Goal: Find specific page/section: Find specific page/section

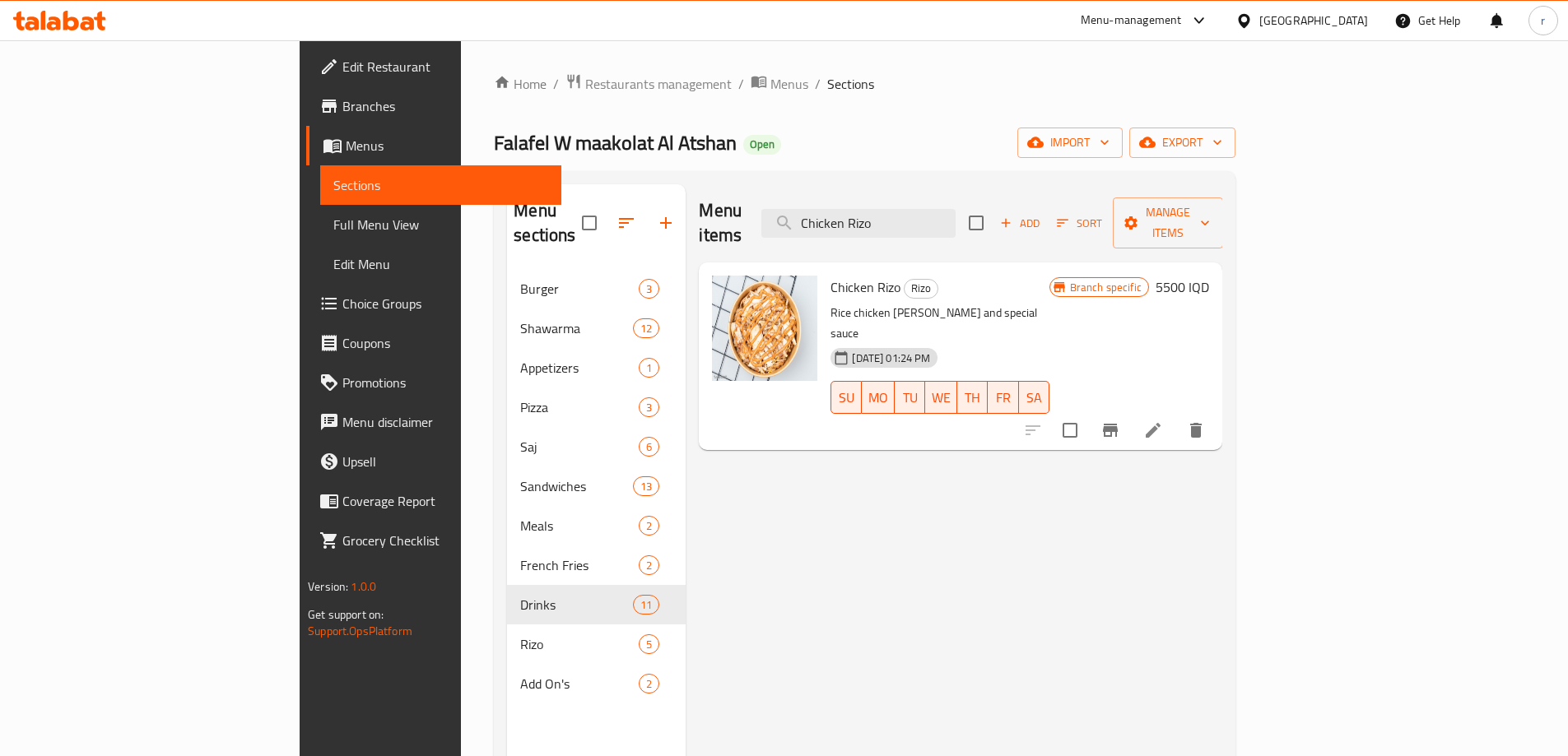
click at [81, 14] on icon at bounding box center [60, 20] width 93 height 20
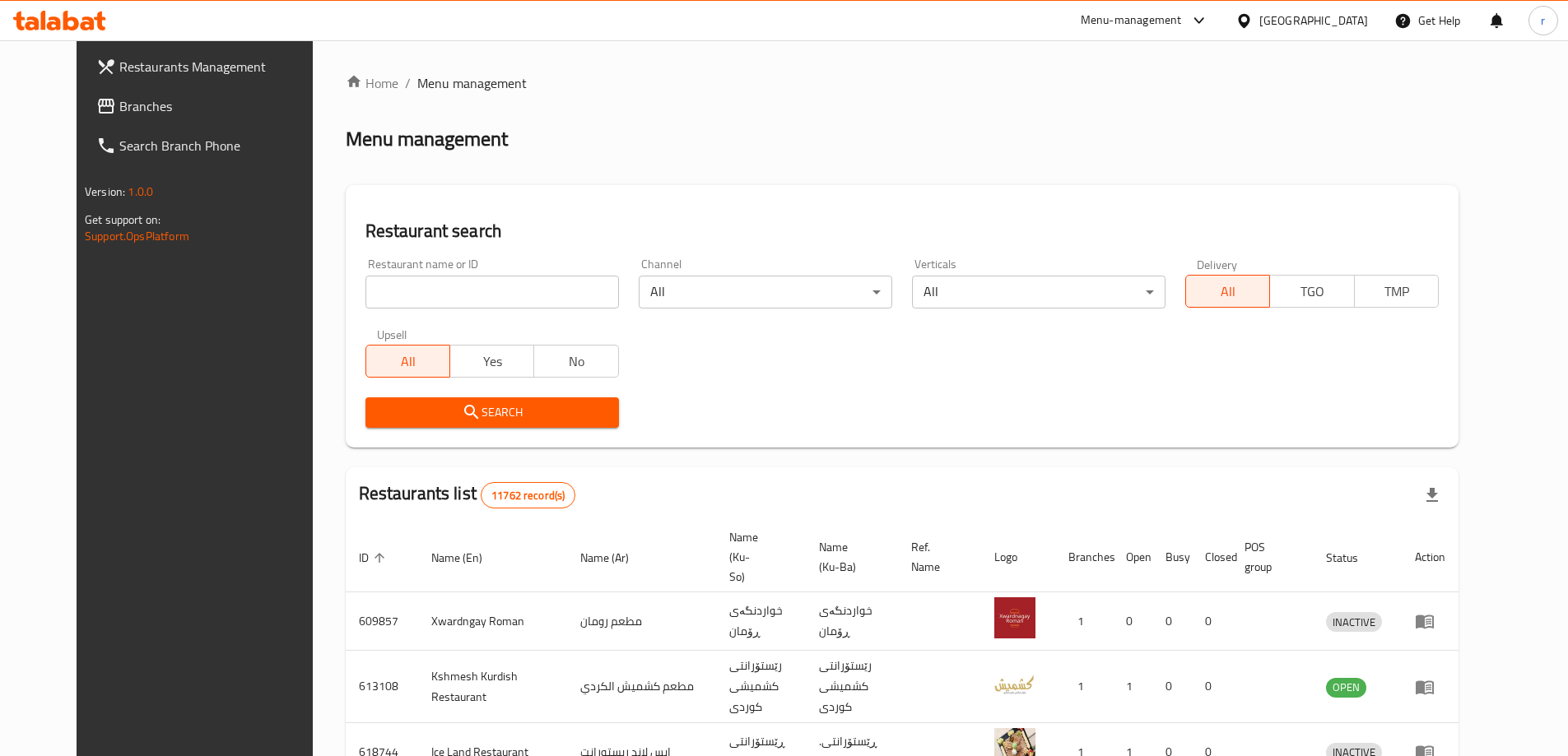
click at [365, 292] on input "search" at bounding box center [492, 291] width 253 height 33
paste input "673515"
type input "673515"
click at [415, 392] on div "Search" at bounding box center [492, 412] width 273 height 50
click at [417, 394] on div "Search" at bounding box center [492, 412] width 273 height 50
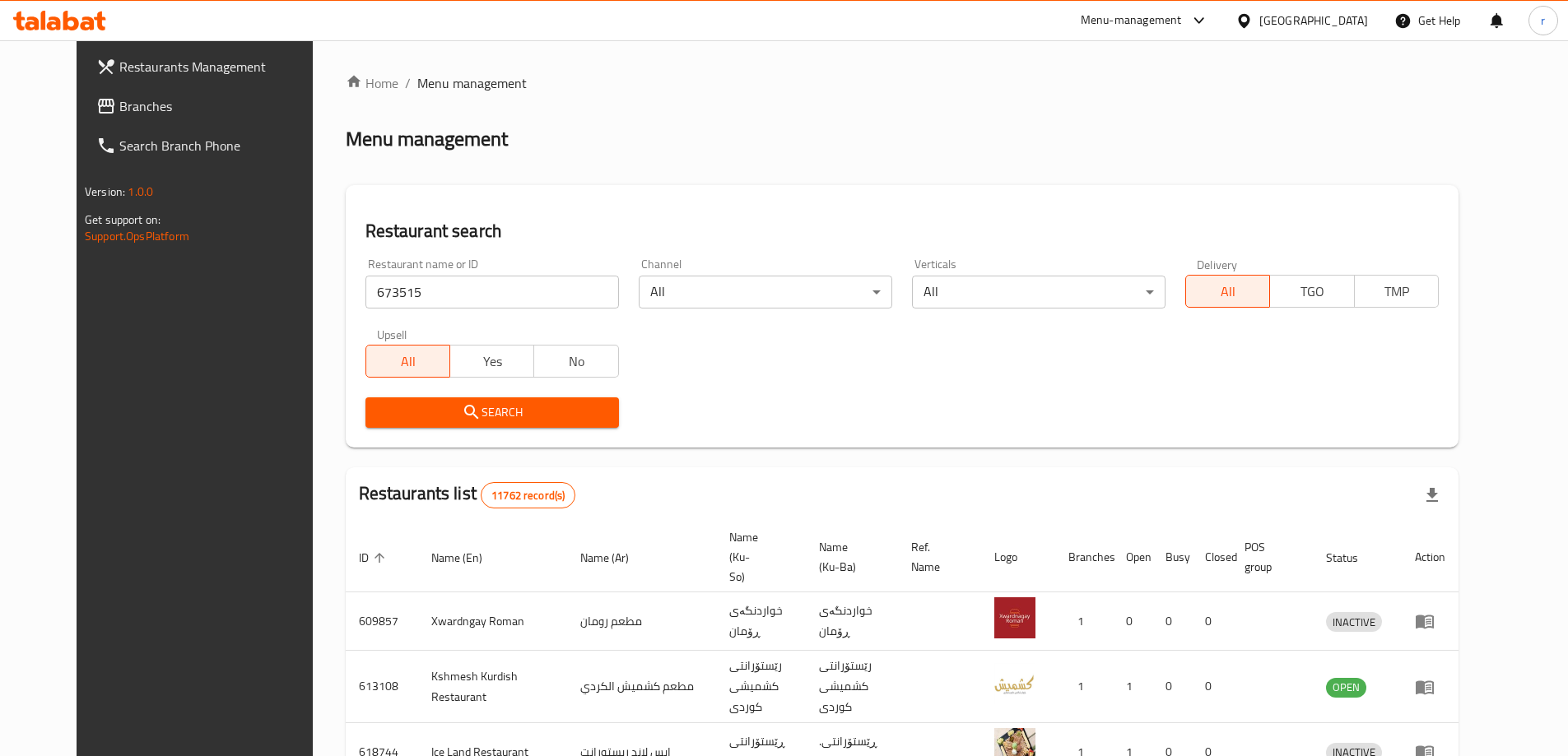
click at [417, 399] on button "Search" at bounding box center [492, 412] width 253 height 31
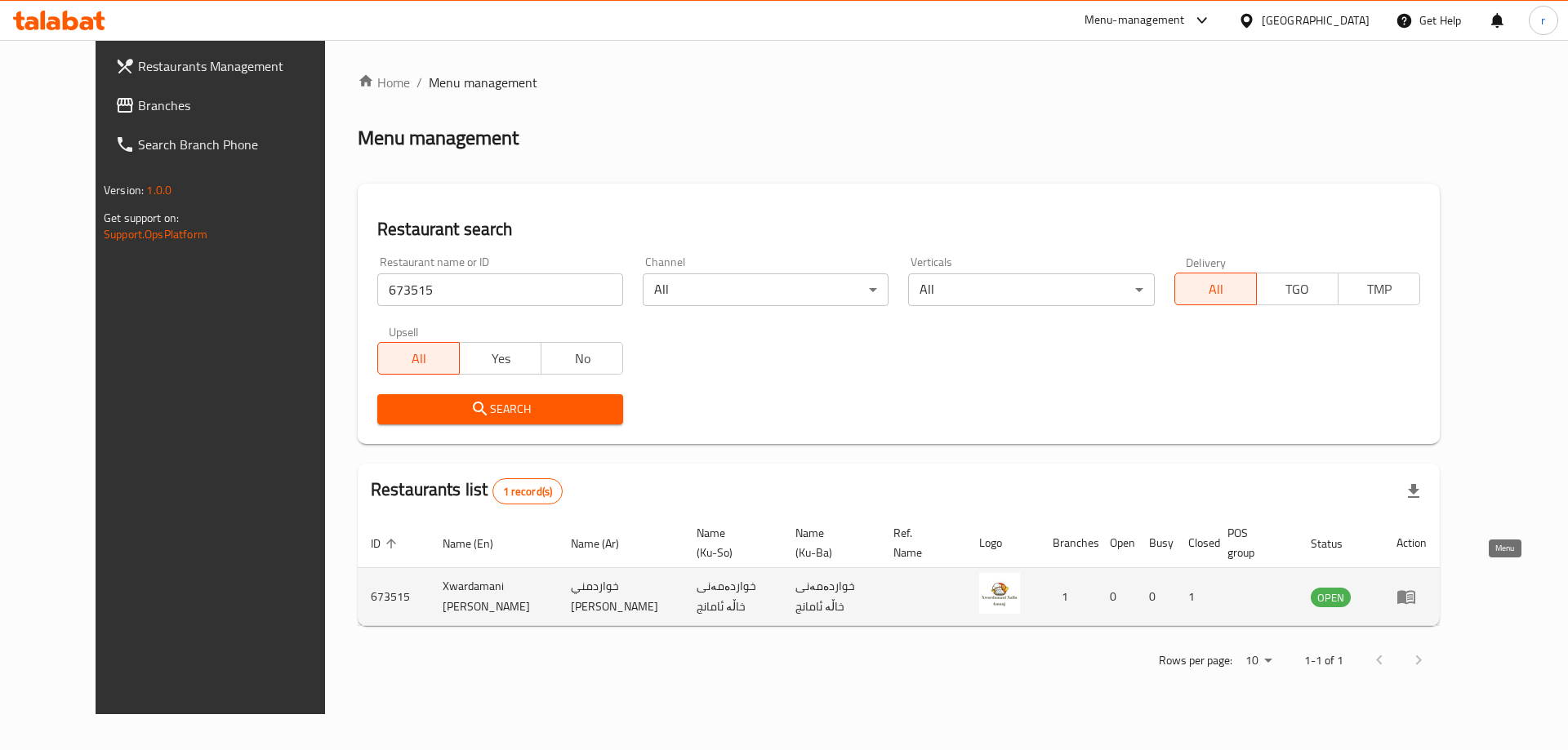
click at [1416, 591] on icon "enhanced table" at bounding box center [1405, 598] width 18 height 14
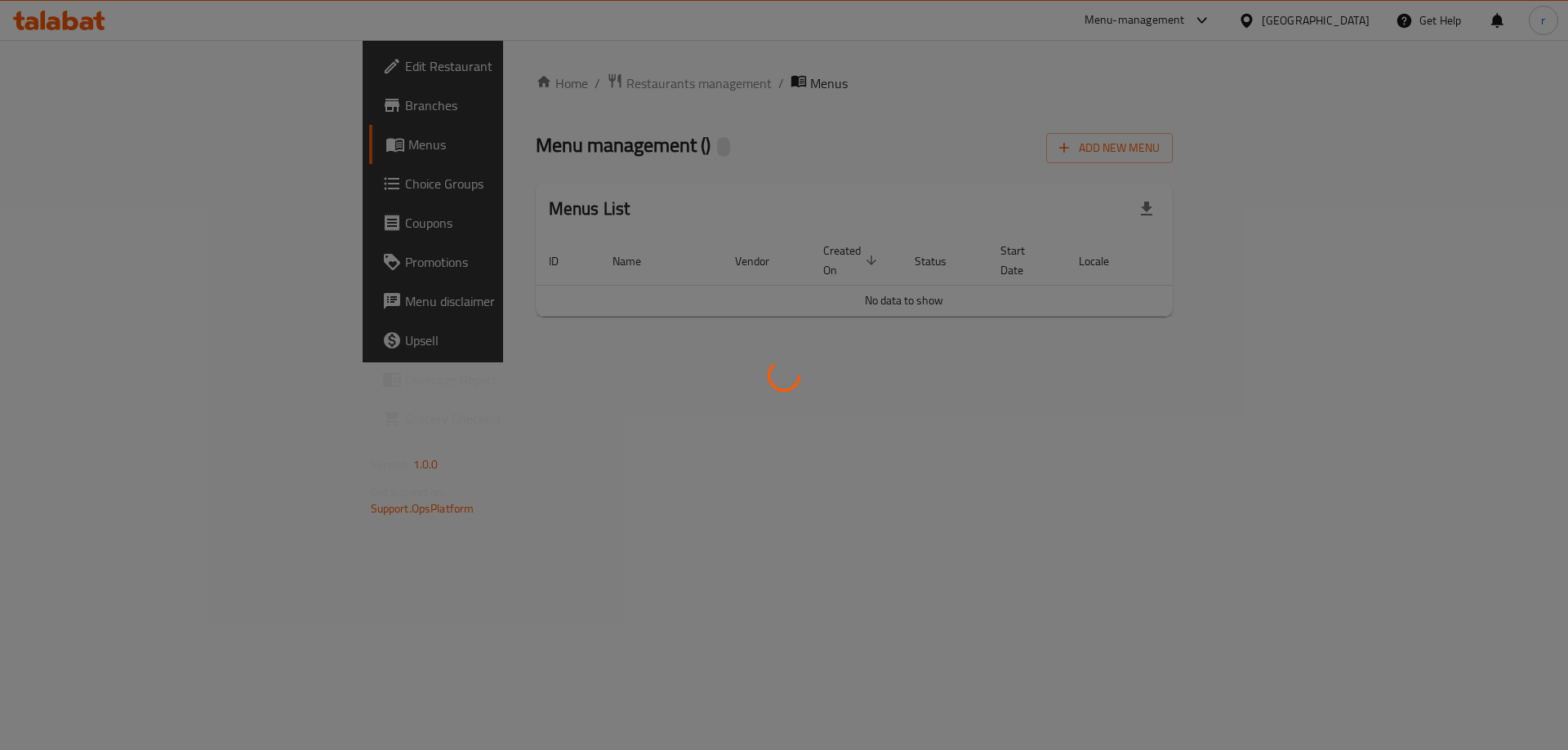
click at [80, 103] on div at bounding box center [784, 375] width 1568 height 750
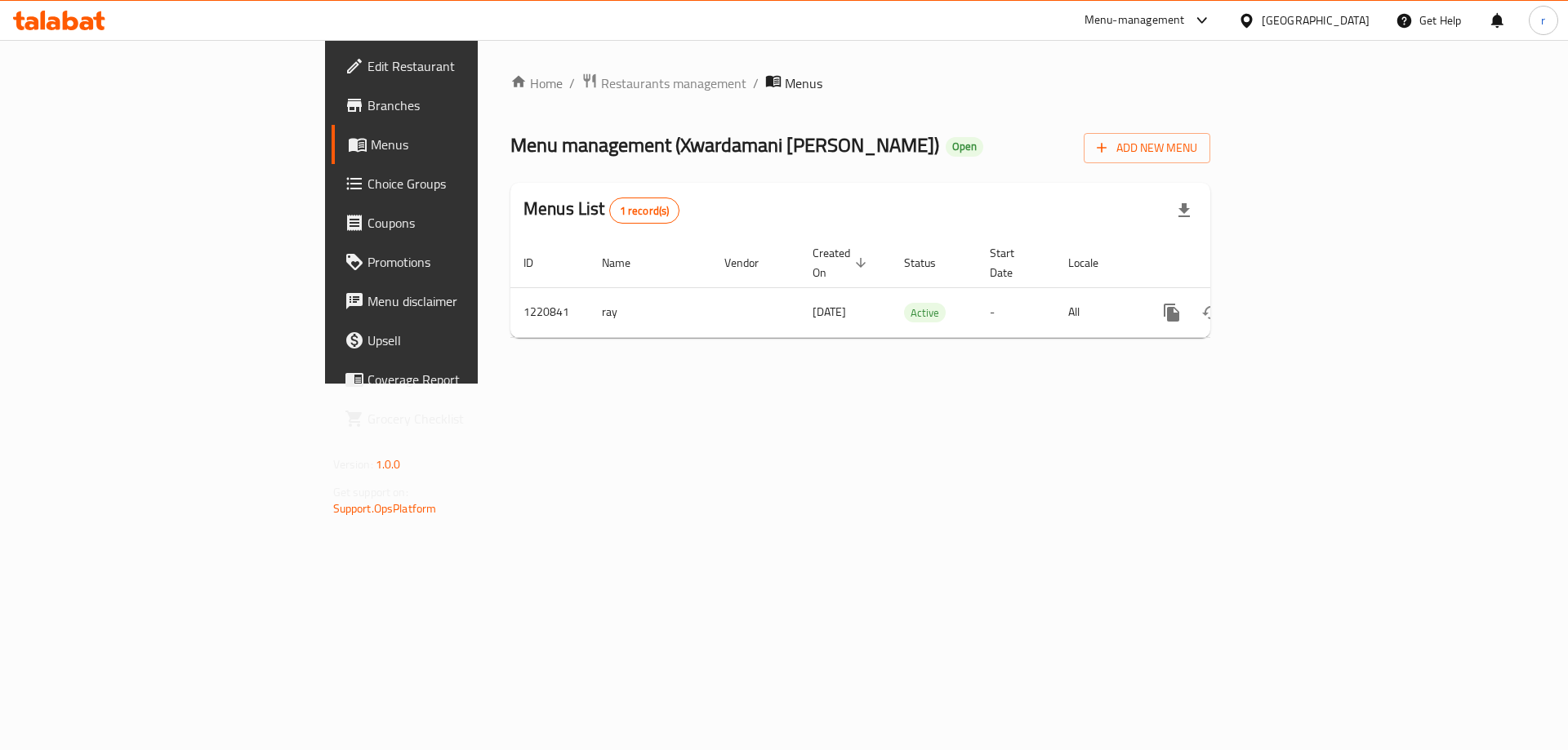
click at [368, 103] on span "Branches" at bounding box center [471, 104] width 207 height 19
